Goal: Task Accomplishment & Management: Manage account settings

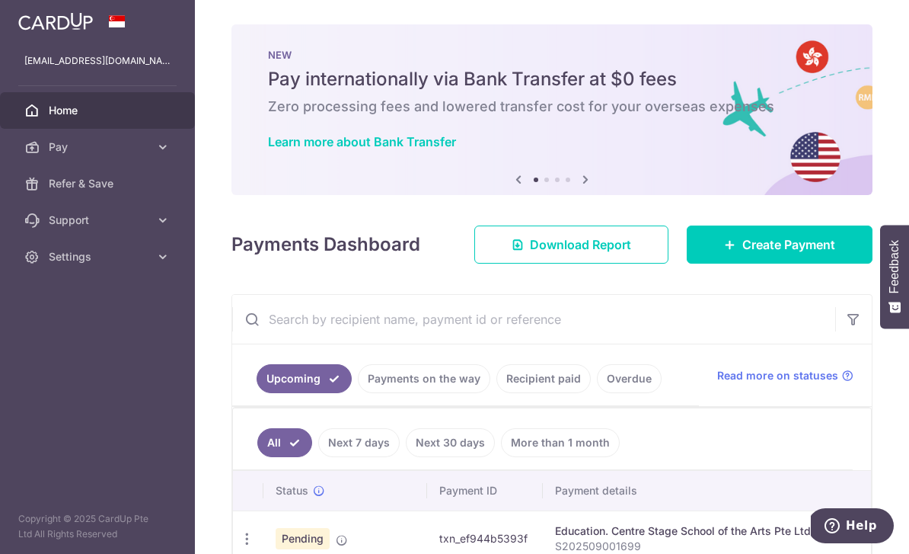
scroll to position [636, 0]
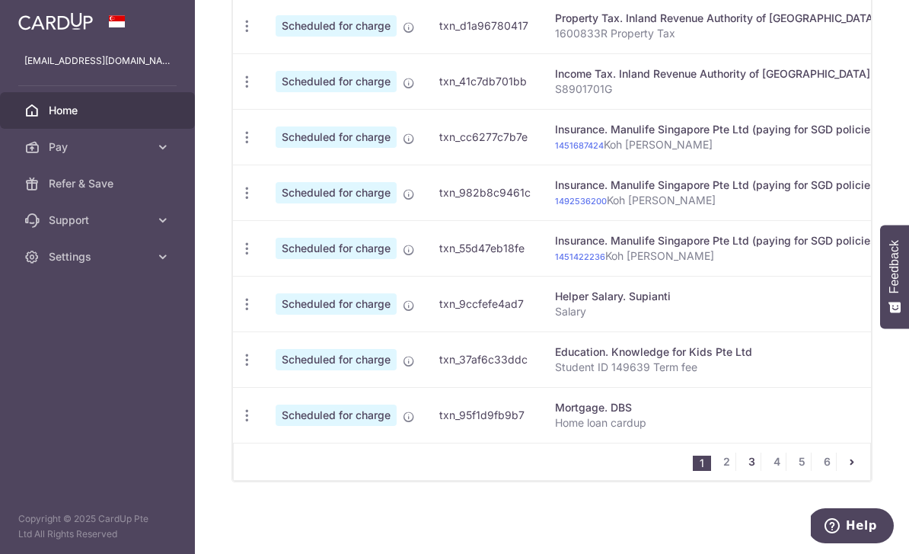
click at [748, 471] on link "3" at bounding box center [751, 461] width 18 height 18
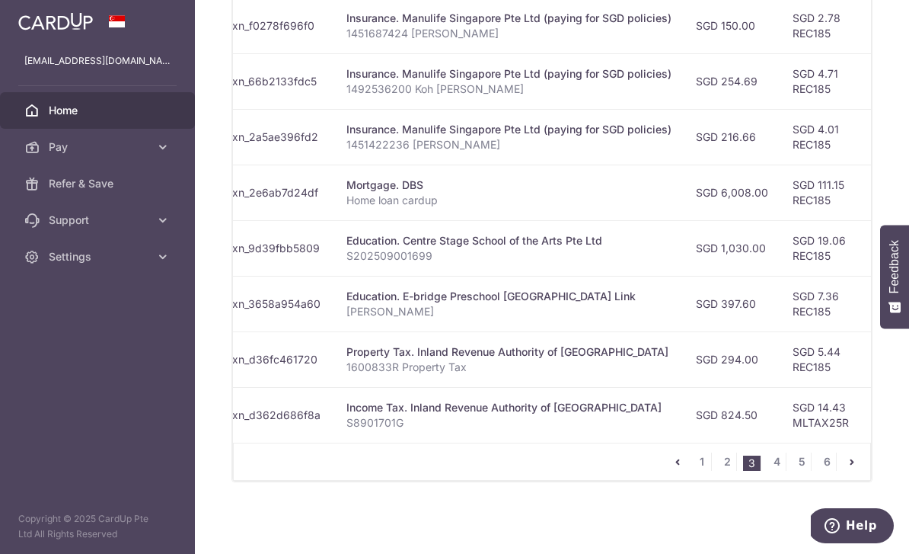
scroll to position [609, 0]
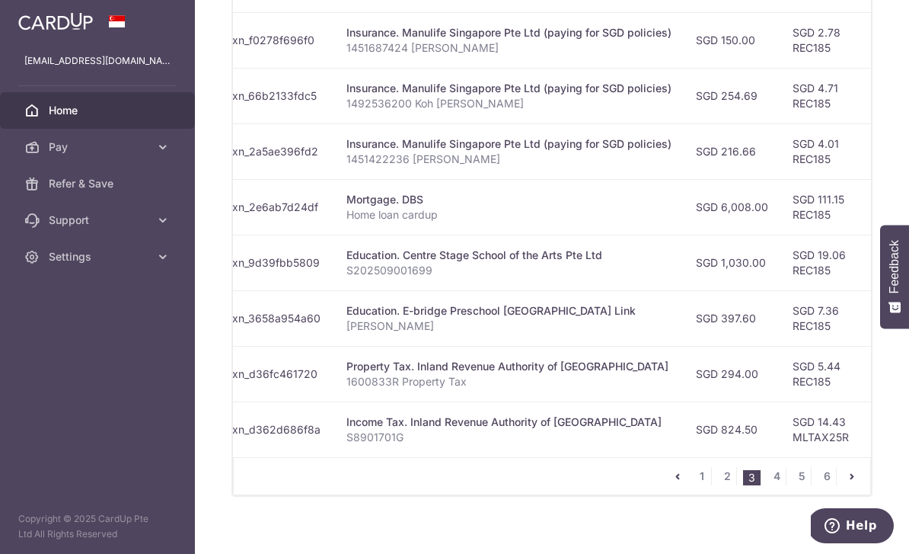
click at [465, 278] on p "S202509001699" at bounding box center [508, 270] width 325 height 15
click at [780, 290] on td "SGD 19.06 REC185" at bounding box center [829, 262] width 99 height 56
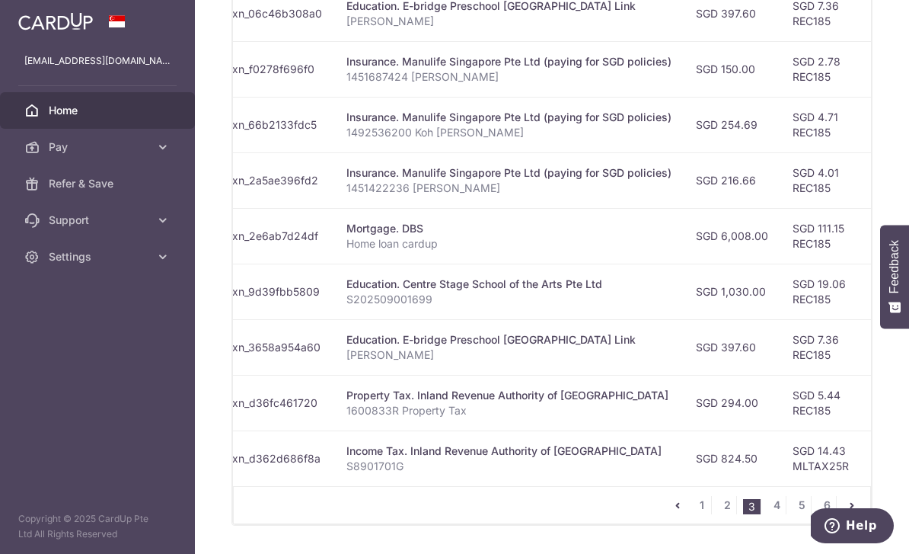
scroll to position [573, 0]
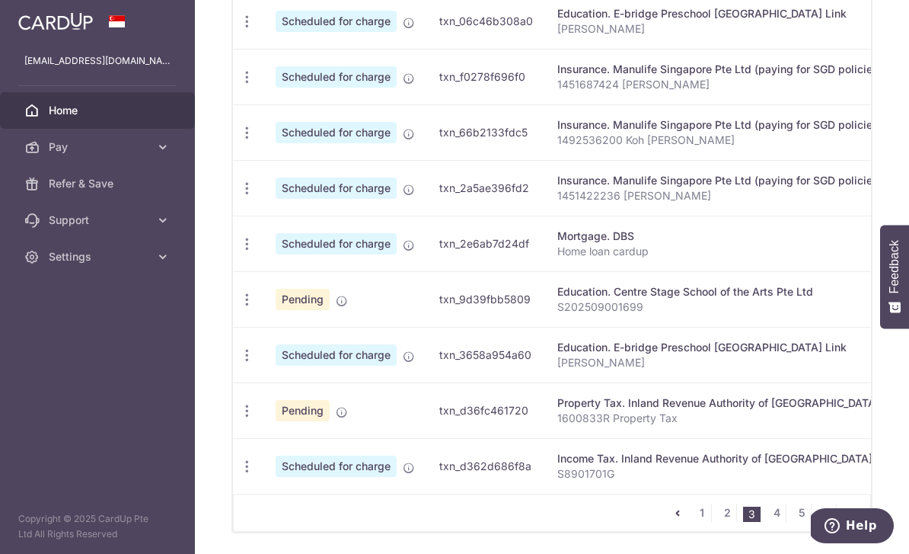
scroll to position [0, 0]
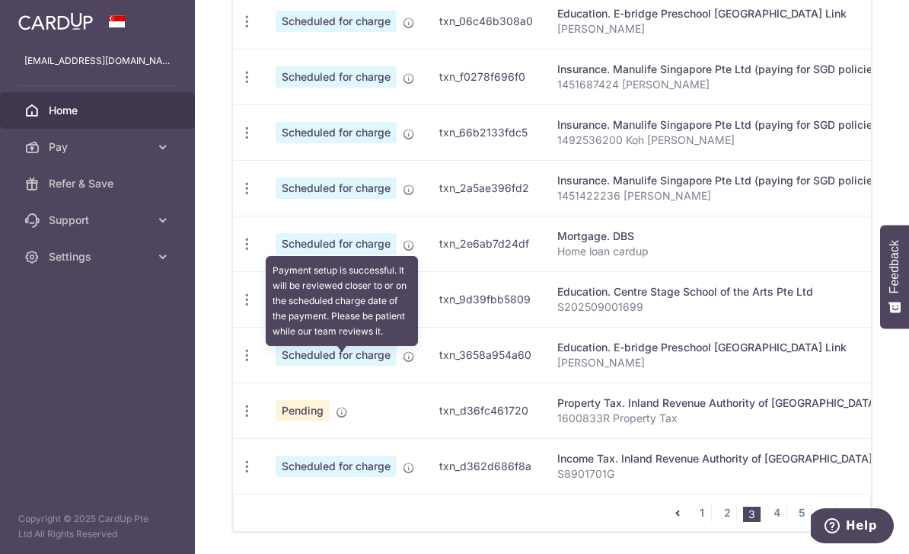
click at [336, 307] on icon at bounding box center [342, 301] width 12 height 12
click at [239, 308] on icon "button" at bounding box center [247, 300] width 16 height 16
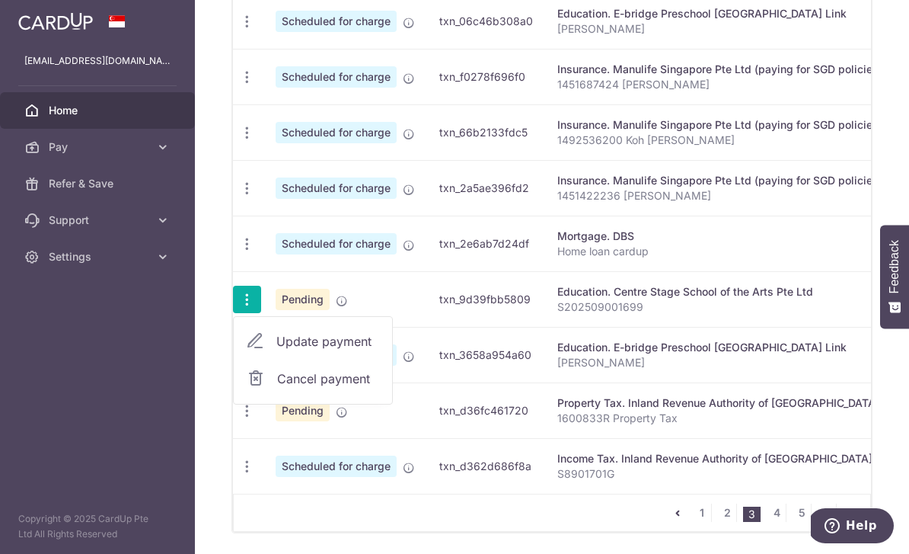
click at [276, 350] on span "Update payment" at bounding box center [328, 341] width 104 height 18
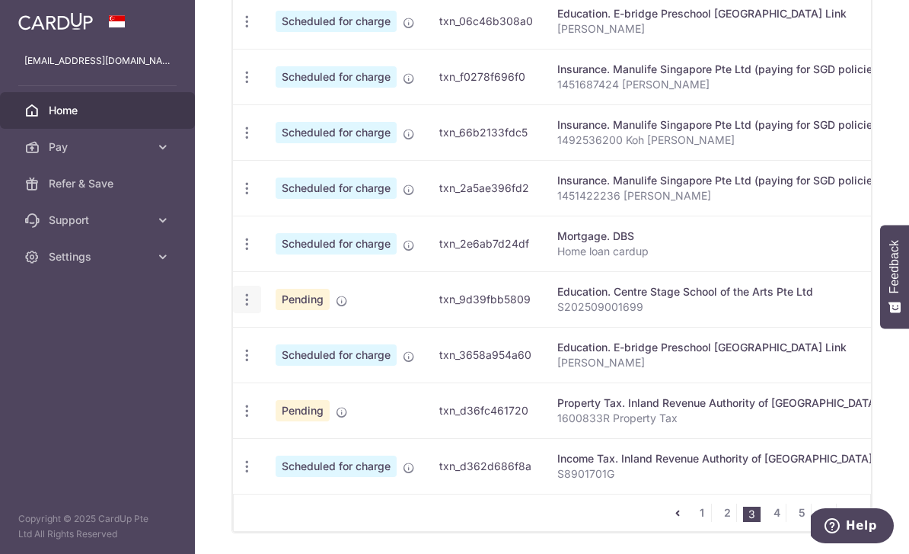
radio input "true"
type input "1,030.00"
type input "[DATE]"
type input "S202509001699"
type input "REC185"
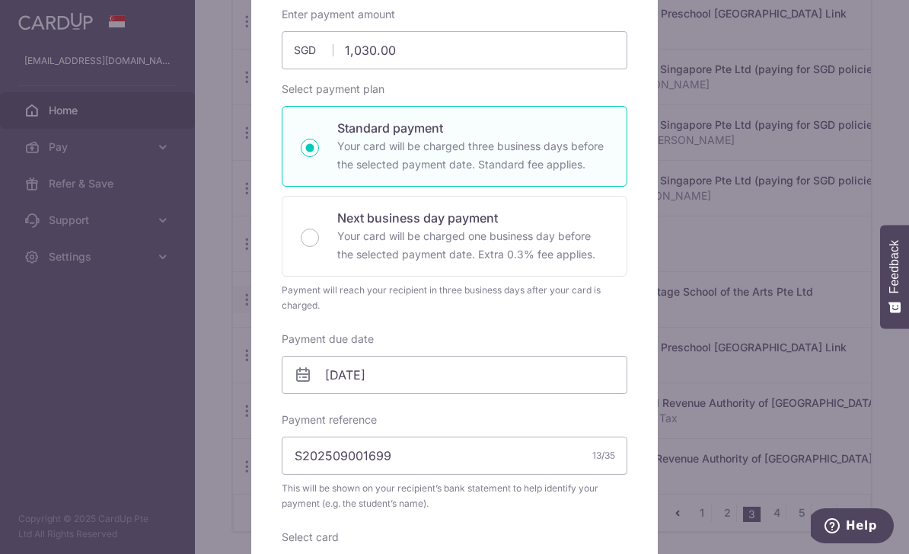
scroll to position [174, 0]
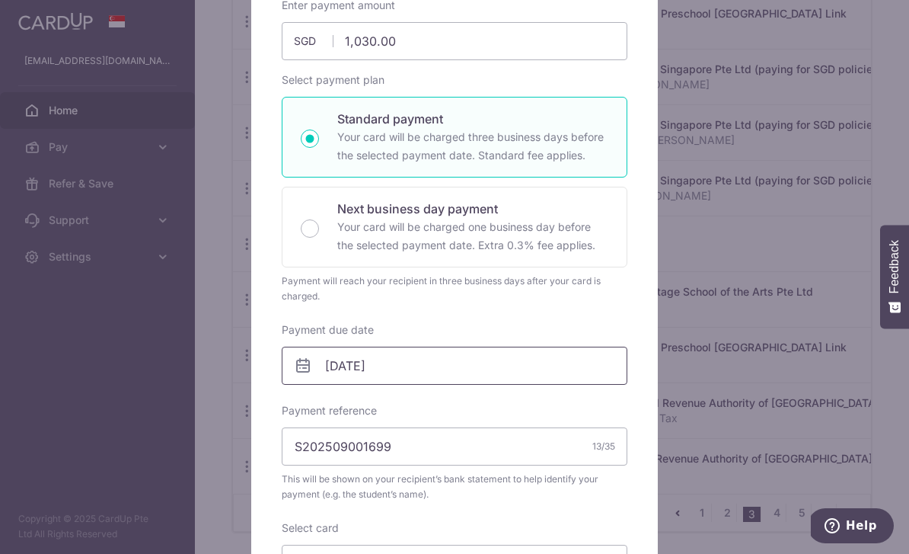
click at [474, 367] on input "[DATE]" at bounding box center [455, 365] width 346 height 38
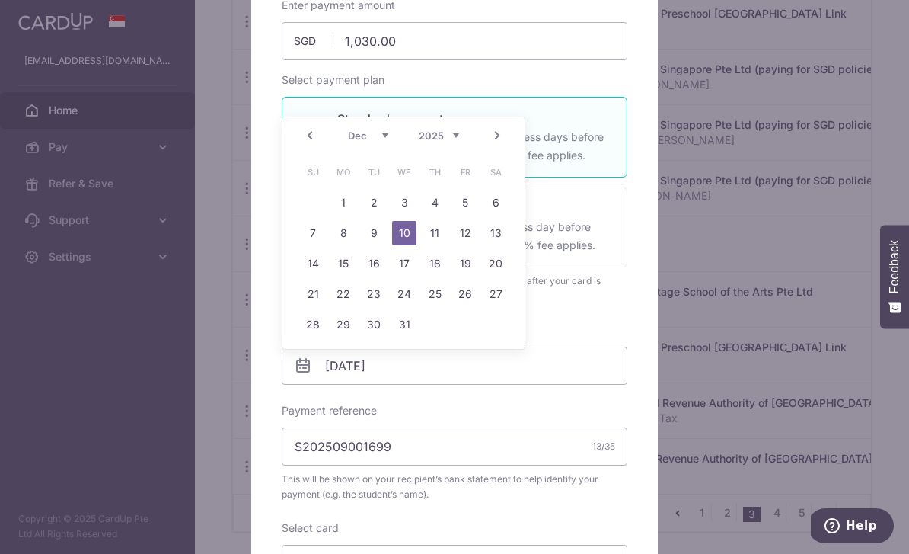
click at [504, 126] on link "Next" at bounding box center [497, 135] width 18 height 18
click at [491, 203] on link "3" at bounding box center [495, 202] width 24 height 24
type input "[DATE]"
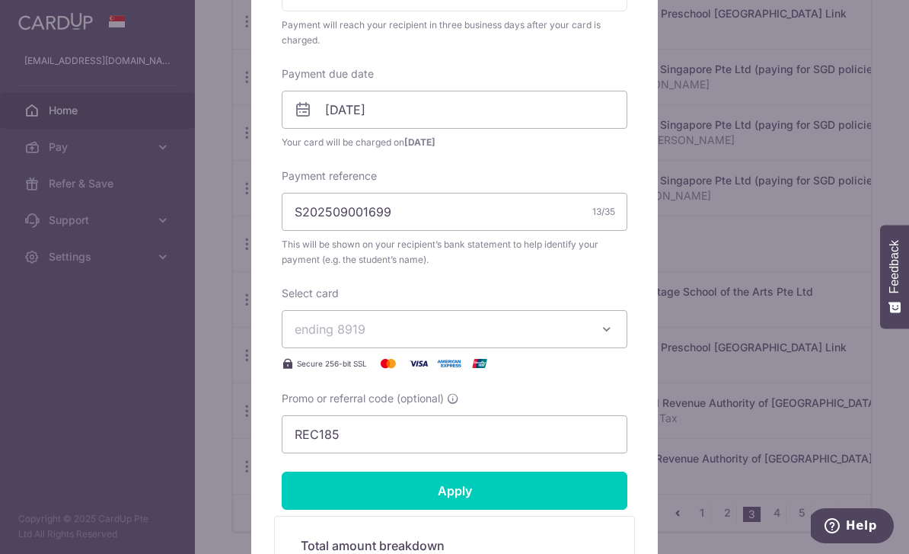
scroll to position [432, 0]
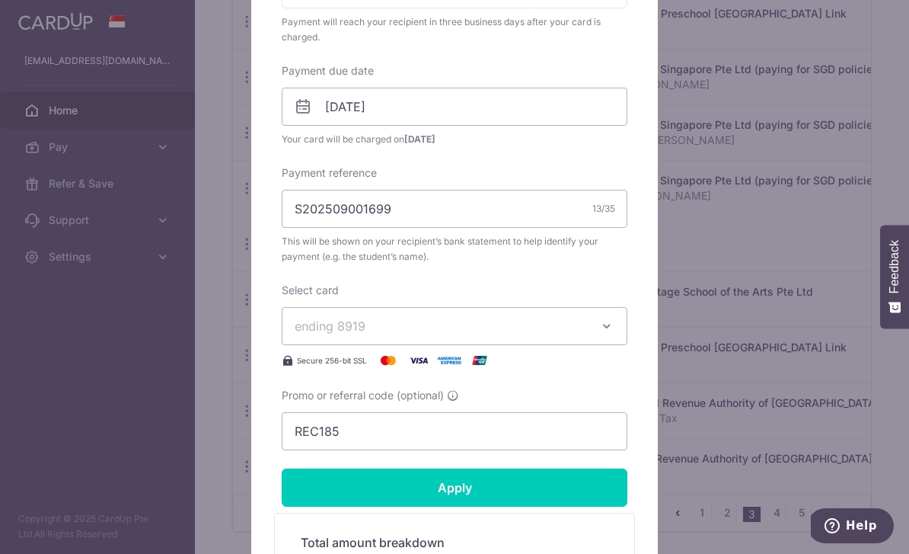
click at [548, 331] on span "ending 8919" at bounding box center [441, 326] width 292 height 18
click at [526, 334] on div at bounding box center [454, 195] width 408 height 1036
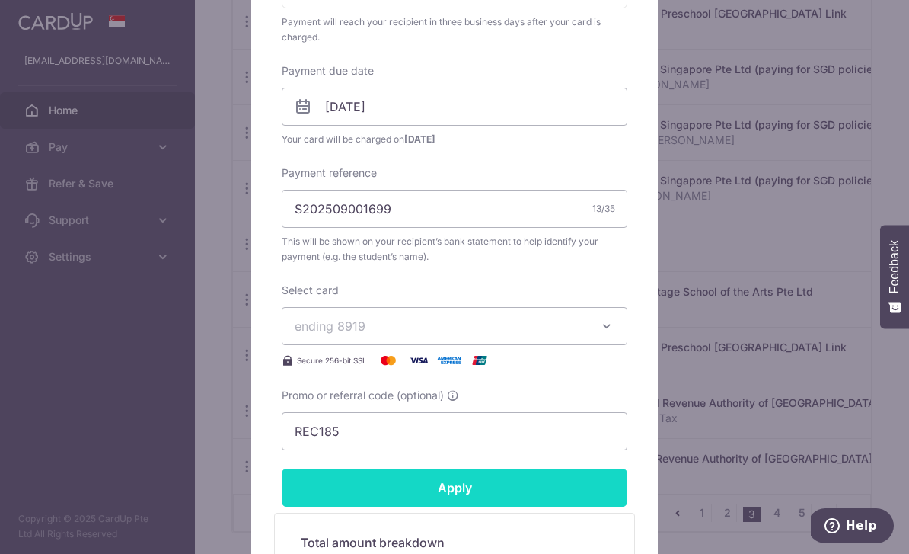
click at [480, 492] on input "Apply" at bounding box center [455, 487] width 346 height 38
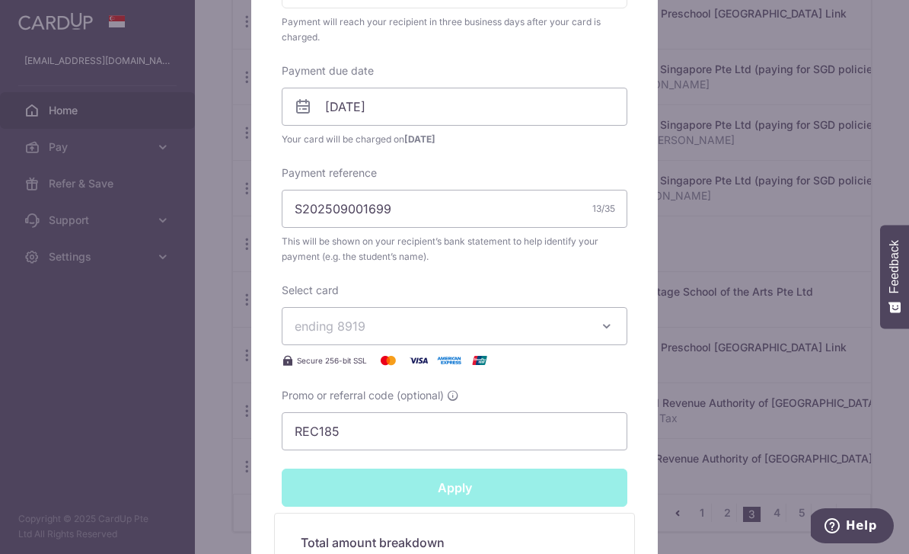
type input "Successfully Applied"
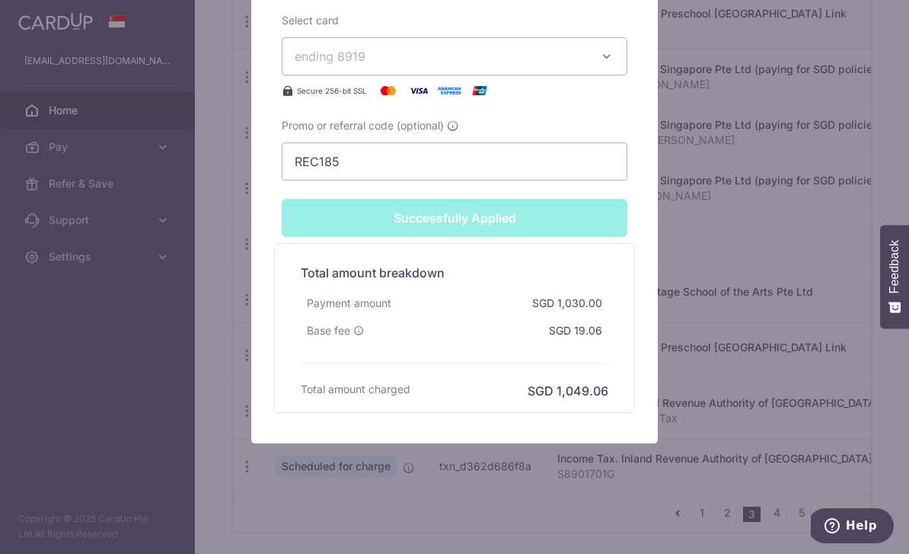
scroll to position [755, 0]
click at [700, 378] on div "Edit payment By clicking apply, you will make changes to all payments to Centre…" at bounding box center [454, 277] width 909 height 554
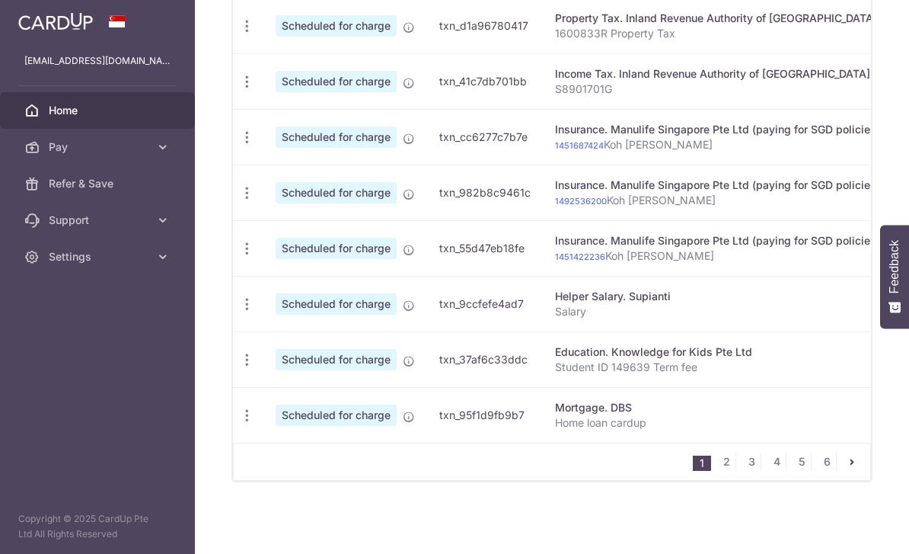
scroll to position [636, 0]
click at [722, 471] on link "2" at bounding box center [726, 461] width 18 height 18
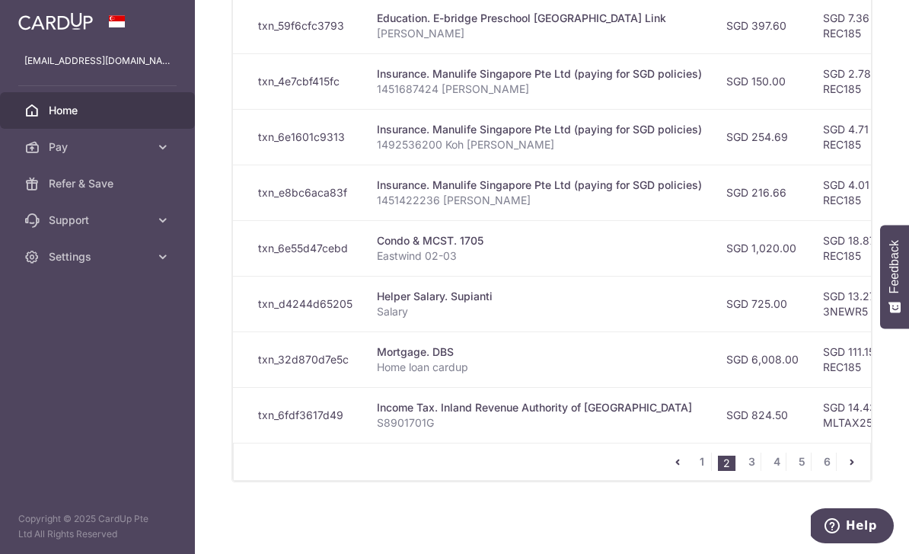
scroll to position [0, 212]
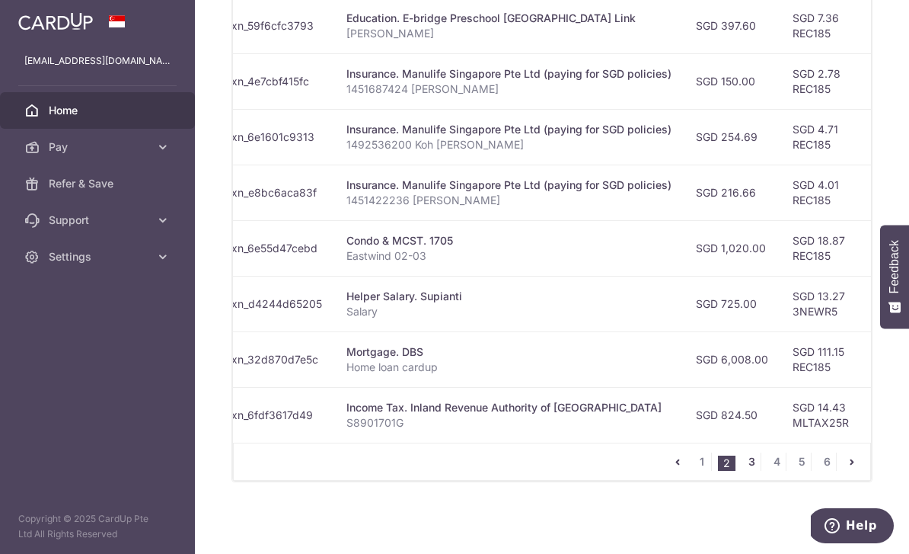
click at [748, 471] on link "3" at bounding box center [751, 461] width 18 height 18
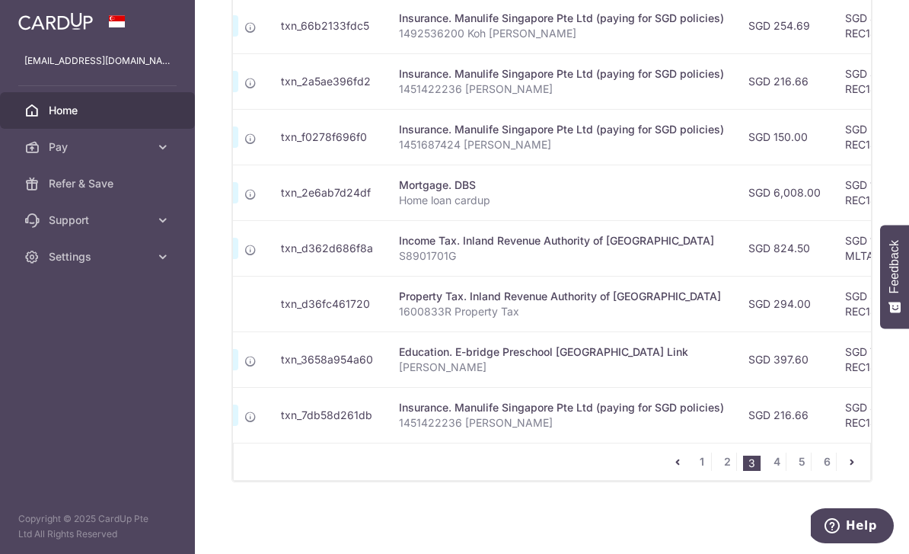
scroll to position [0, 159]
click at [777, 471] on link "4" at bounding box center [776, 461] width 18 height 18
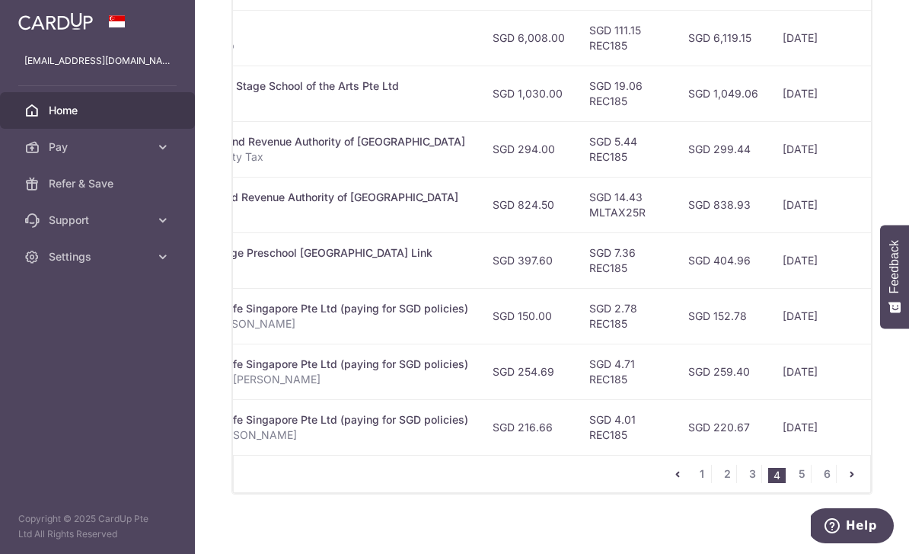
scroll to position [0, 411]
click at [748, 483] on link "3" at bounding box center [752, 473] width 18 height 18
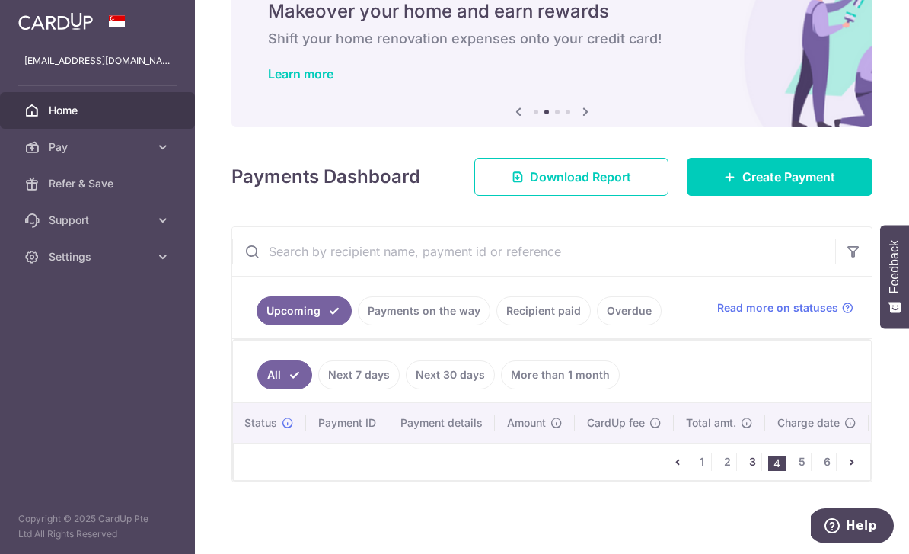
scroll to position [81, 0]
click at [700, 471] on link "1" at bounding box center [702, 461] width 18 height 18
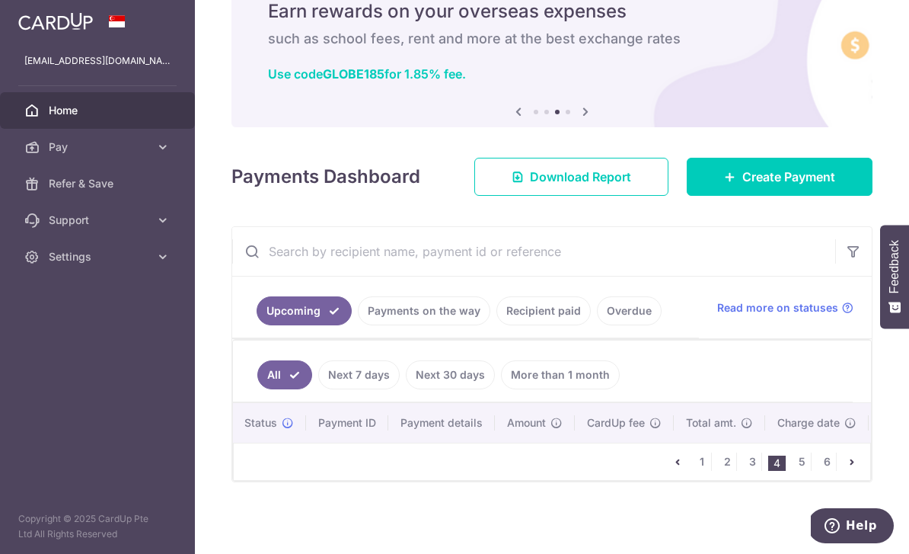
click at [358, 325] on link "Payments on the way" at bounding box center [424, 310] width 132 height 29
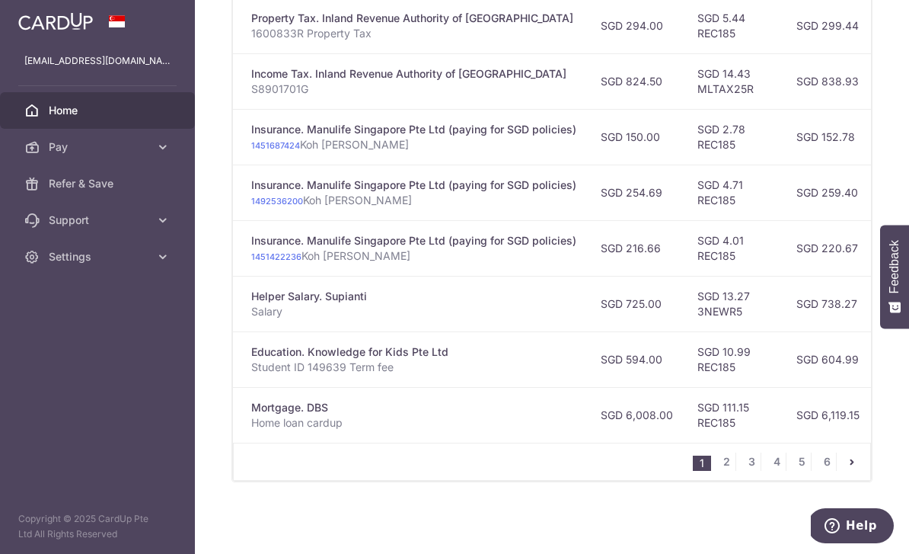
scroll to position [0, 305]
click at [719, 480] on nav "1 2 3 4 5 6" at bounding box center [781, 461] width 177 height 37
click at [725, 471] on link "2" at bounding box center [726, 461] width 18 height 18
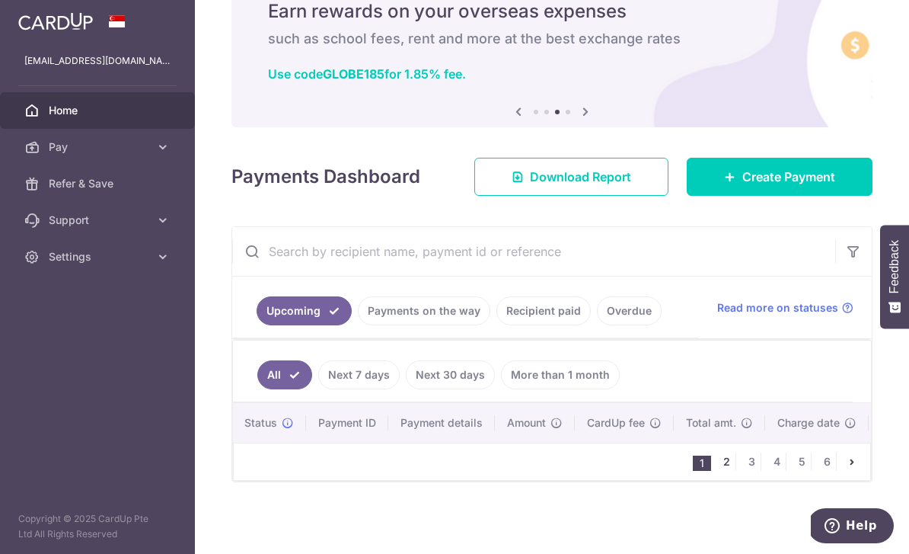
scroll to position [81, 0]
